Goal: Information Seeking & Learning: Learn about a topic

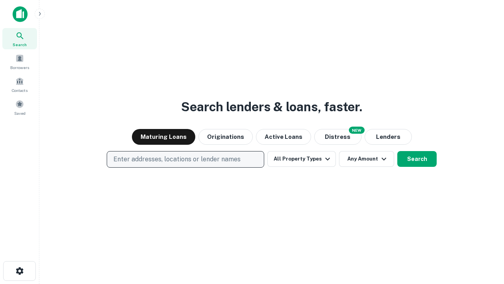
click at [185, 159] on p "Enter addresses, locations or lender names" at bounding box center [176, 158] width 127 height 9
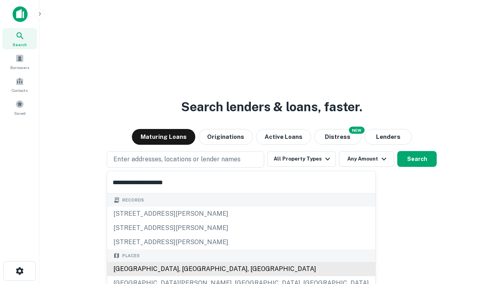
click at [188, 269] on div "[GEOGRAPHIC_DATA], [GEOGRAPHIC_DATA], [GEOGRAPHIC_DATA]" at bounding box center [241, 269] width 268 height 14
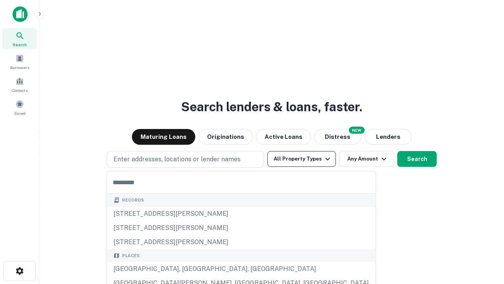
click at [302, 159] on button "All Property Types" at bounding box center [302, 159] width 69 height 16
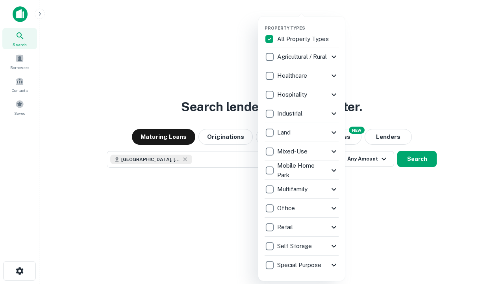
click at [308, 23] on button "button" at bounding box center [308, 23] width 87 height 0
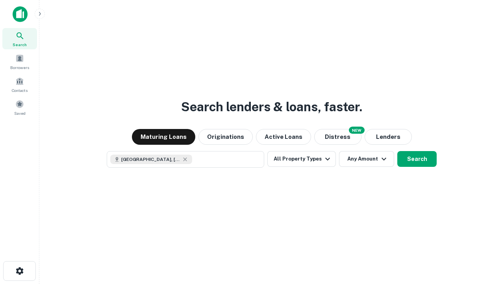
scroll to position [13, 0]
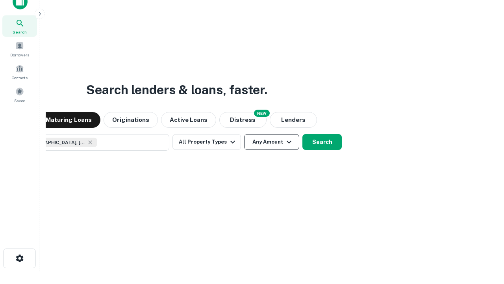
click at [244, 134] on button "Any Amount" at bounding box center [271, 142] width 55 height 16
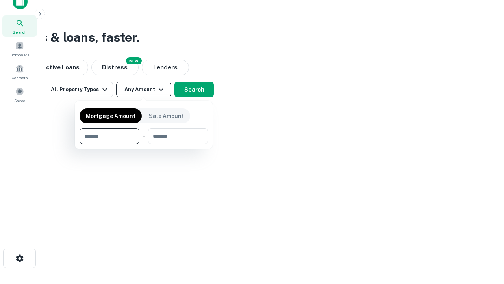
type input "*******"
click at [144, 144] on button "button" at bounding box center [144, 144] width 128 height 0
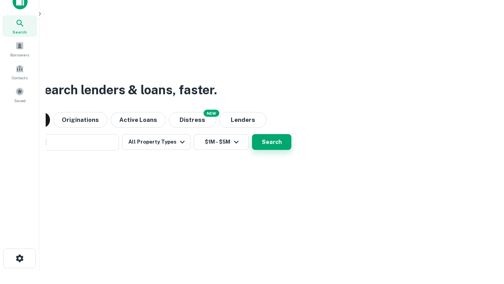
click at [252, 134] on button "Search" at bounding box center [271, 142] width 39 height 16
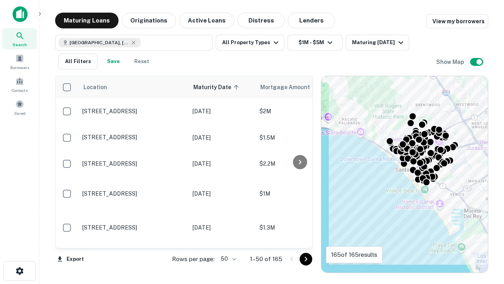
click at [227, 258] on body "Search Borrowers Contacts Saved Maturing Loans Originations Active Loans Distre…" at bounding box center [252, 142] width 504 height 284
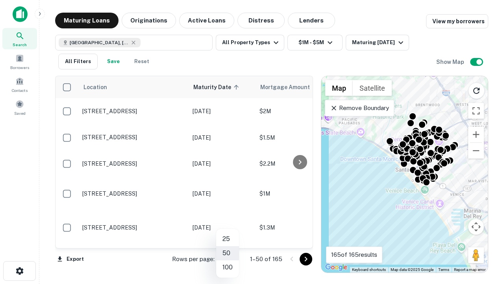
click at [228, 239] on li "25" at bounding box center [227, 239] width 23 height 14
